Goal: Navigation & Orientation: Find specific page/section

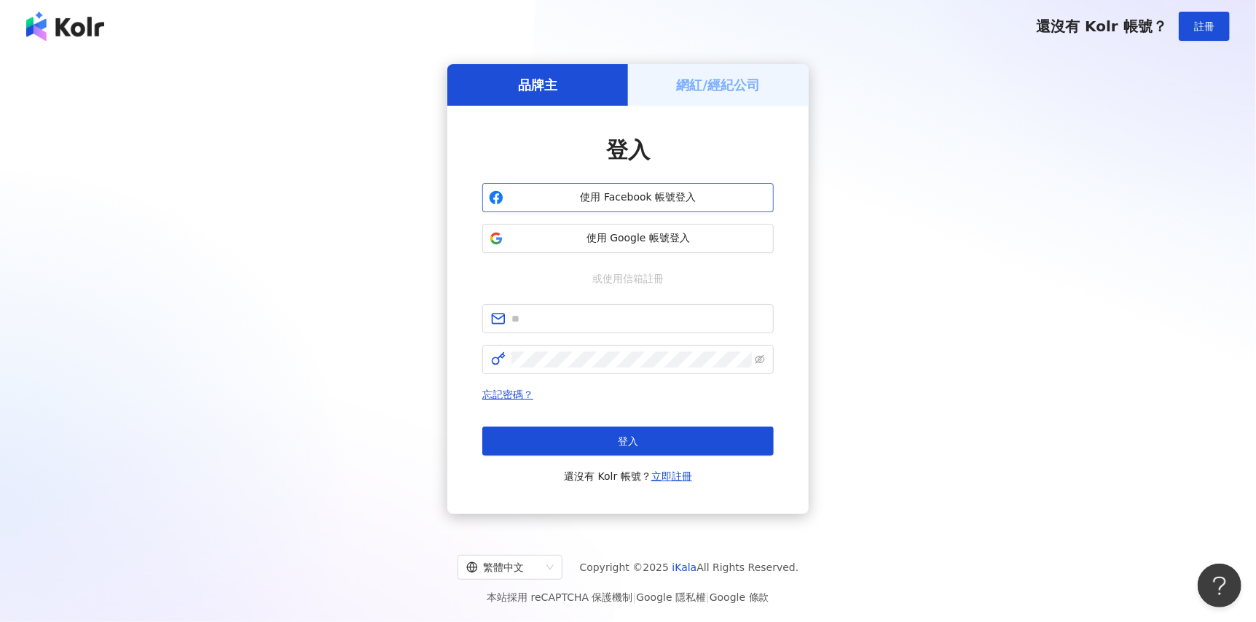
click at [678, 201] on span "使用 Facebook 帳號登入" at bounding box center [638, 197] width 258 height 15
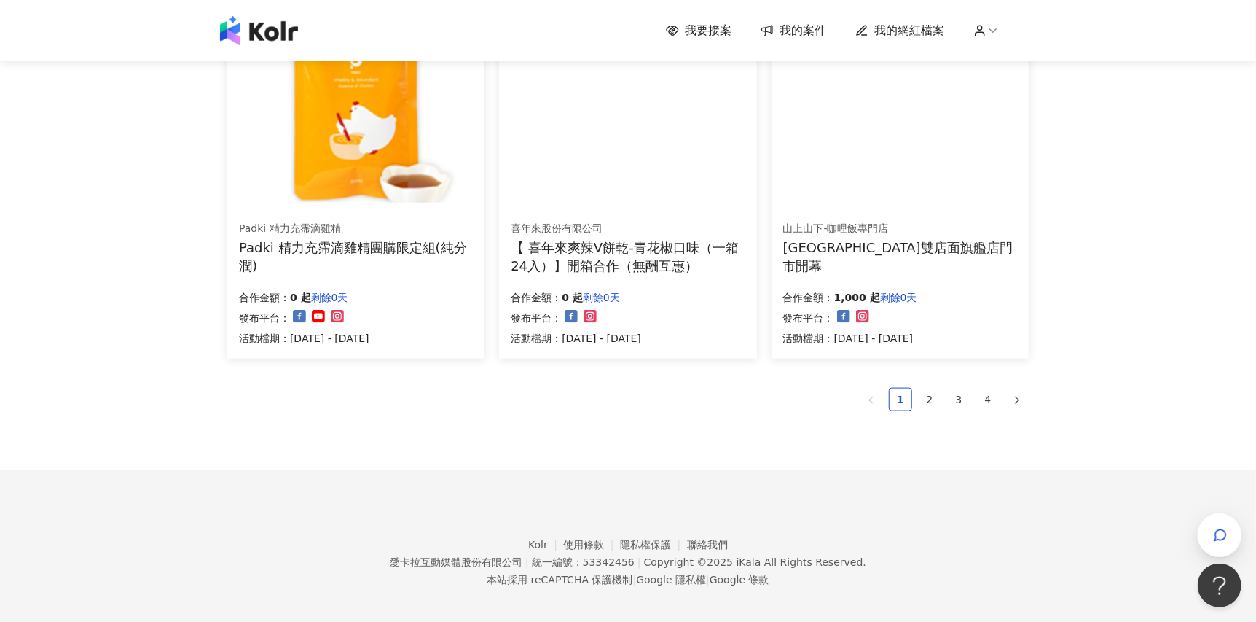
scroll to position [944, 0]
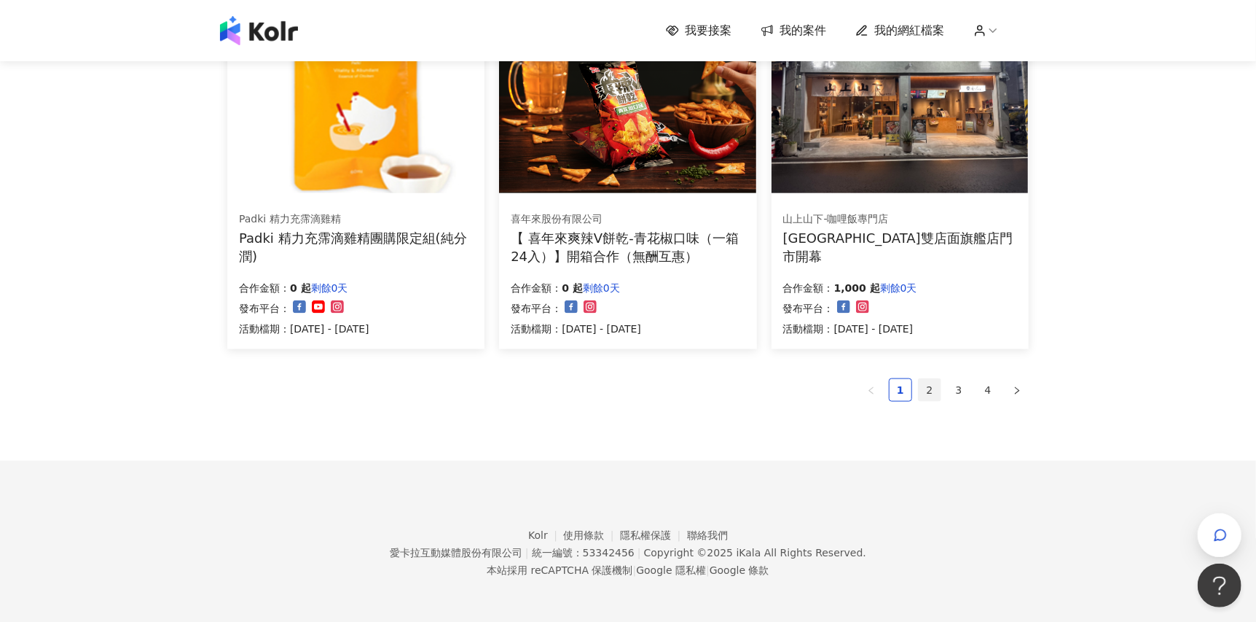
click at [935, 398] on link "2" at bounding box center [930, 390] width 22 height 22
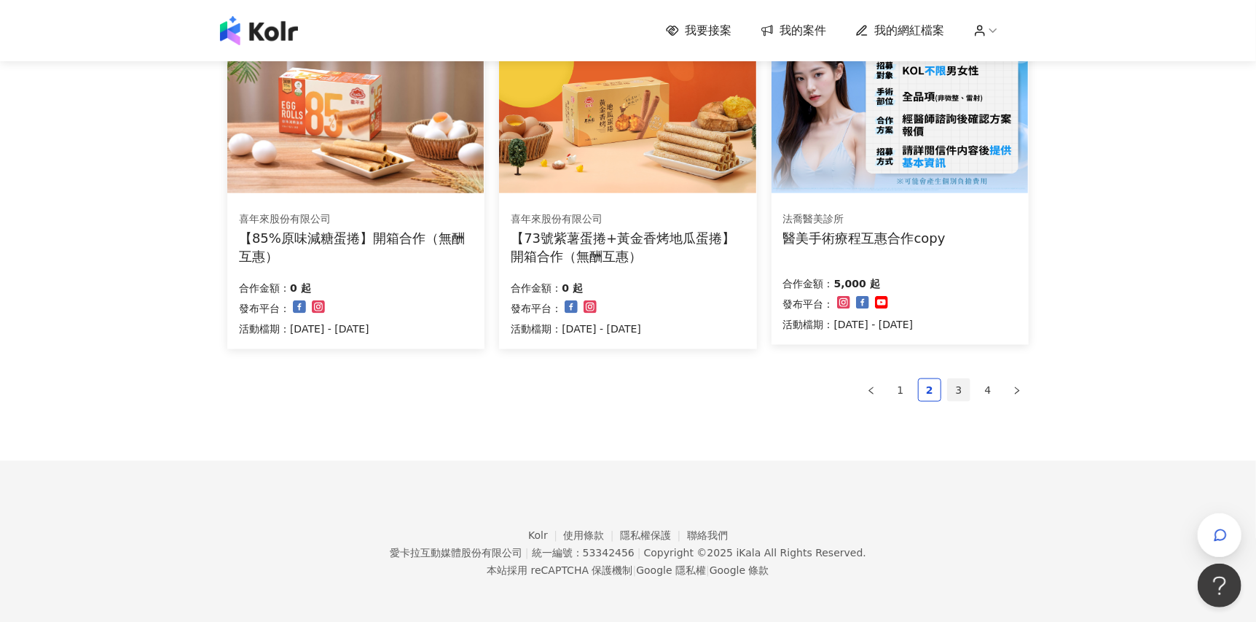
click at [970, 389] on li "3" at bounding box center [958, 389] width 23 height 23
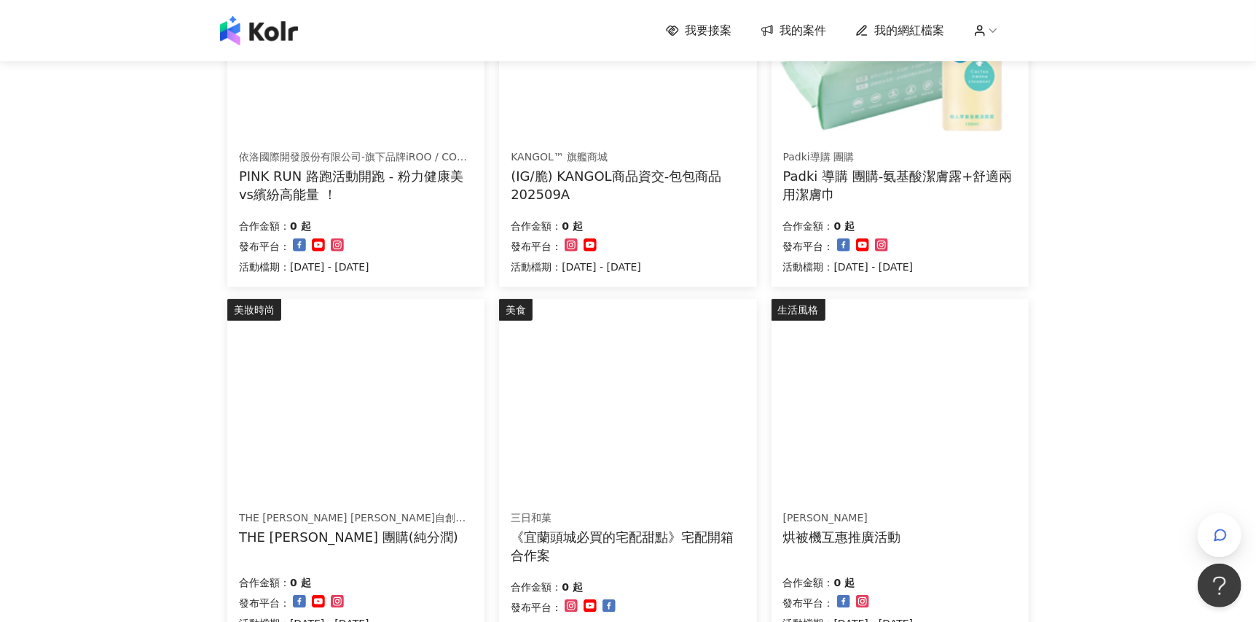
scroll to position [850, 0]
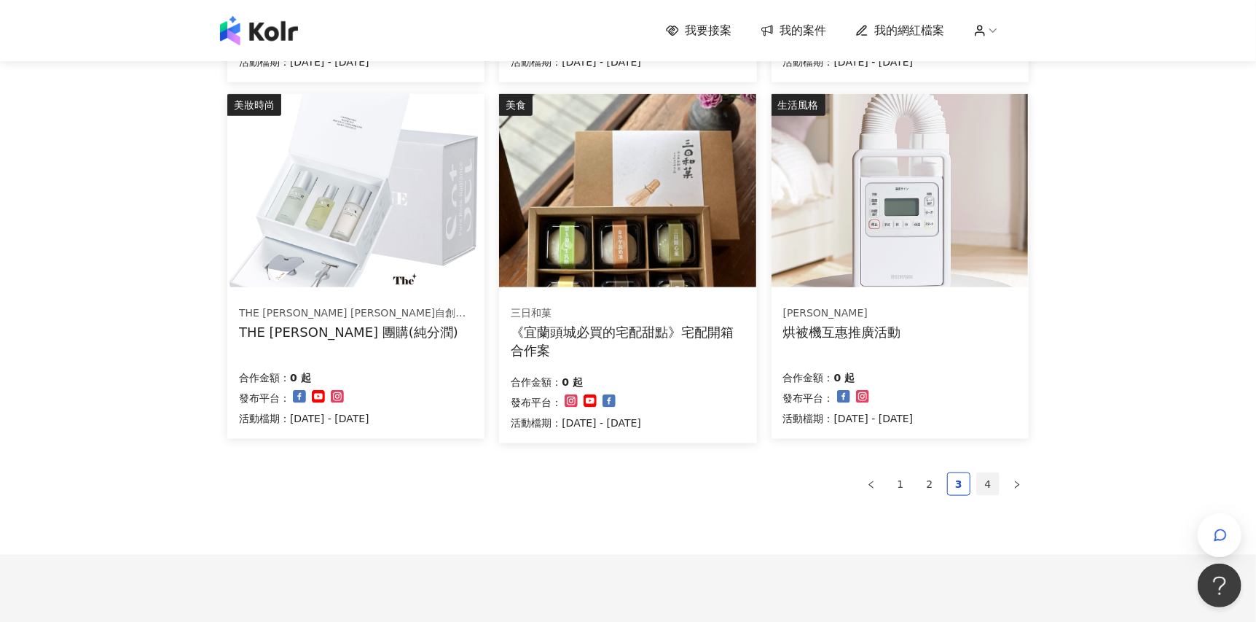
click at [992, 480] on link "4" at bounding box center [988, 484] width 22 height 22
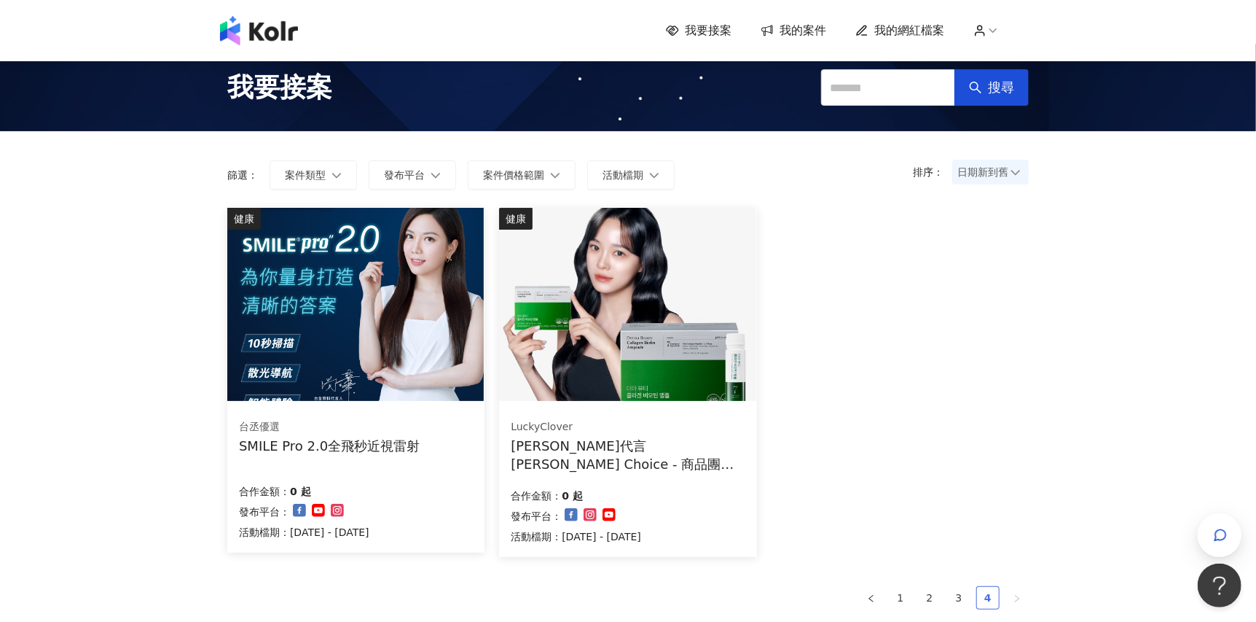
scroll to position [0, 0]
